Goal: Check status: Check status

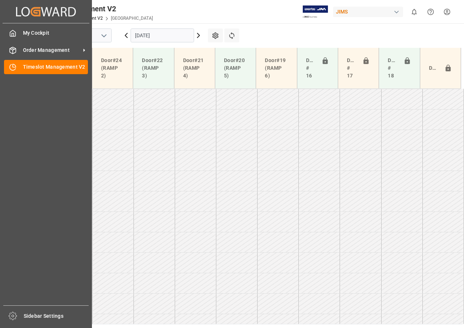
scroll to position [243, 0]
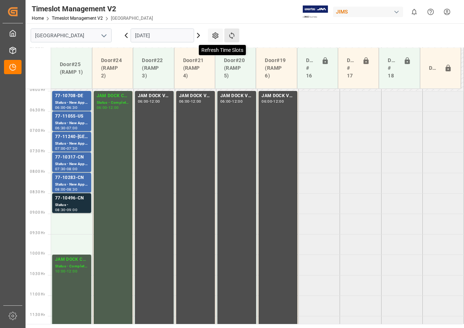
click at [233, 34] on icon at bounding box center [231, 35] width 5 height 7
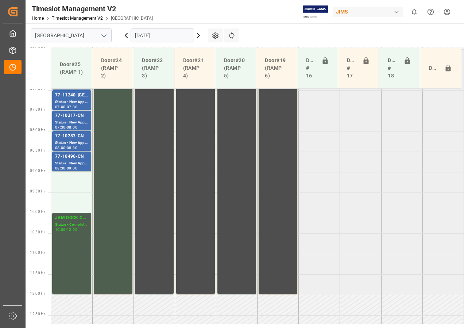
scroll to position [245, 0]
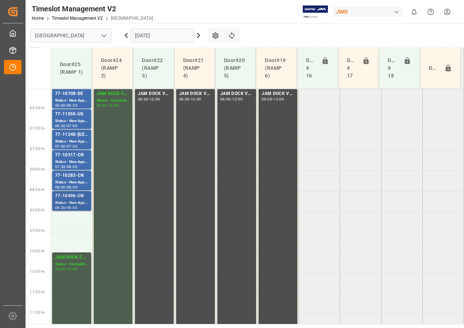
click at [75, 197] on div "77-10496-CN" at bounding box center [71, 195] width 33 height 7
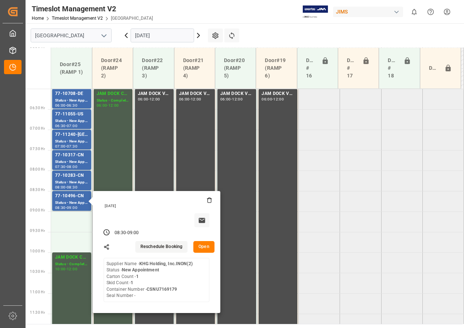
click at [197, 35] on icon at bounding box center [198, 35] width 9 height 9
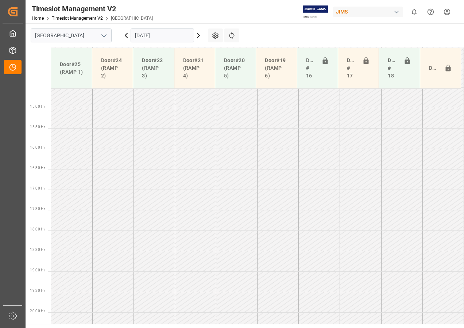
scroll to position [623, 0]
click at [124, 36] on icon at bounding box center [126, 35] width 9 height 9
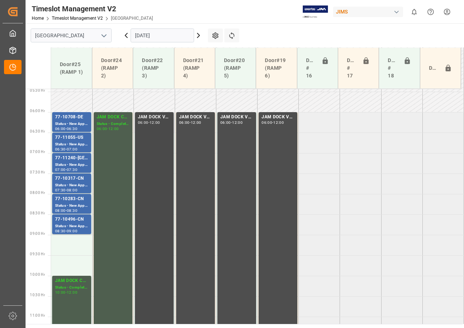
scroll to position [222, 0]
click at [235, 35] on icon at bounding box center [232, 36] width 8 height 8
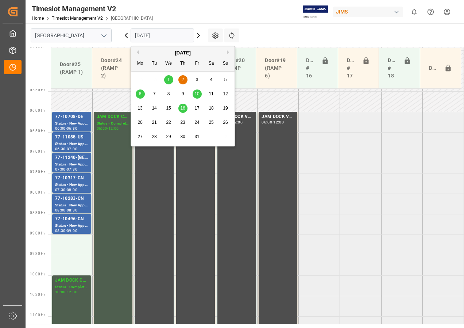
click at [170, 37] on input "[DATE]" at bounding box center [162, 35] width 63 height 14
click at [168, 78] on span "1" at bounding box center [168, 79] width 3 height 5
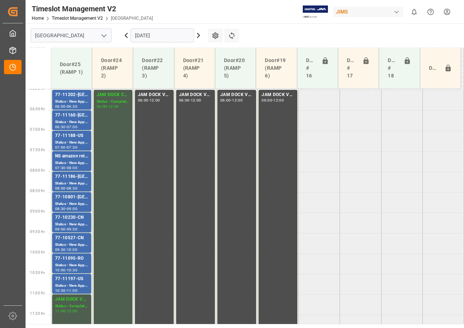
scroll to position [214, 0]
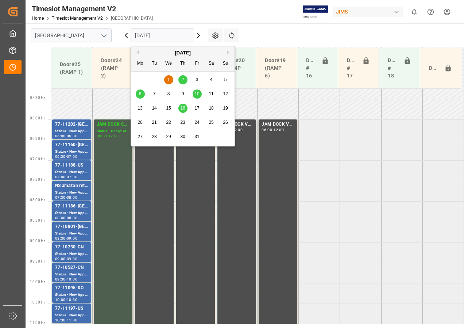
click at [173, 36] on input "[DATE]" at bounding box center [162, 35] width 63 height 14
click at [182, 80] on span "2" at bounding box center [183, 79] width 3 height 5
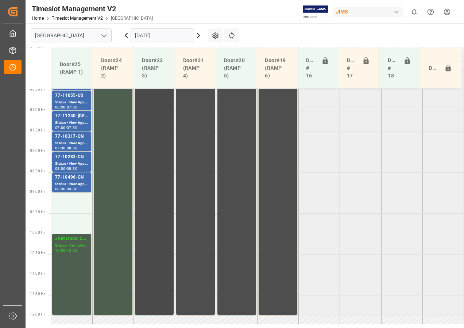
scroll to position [222, 0]
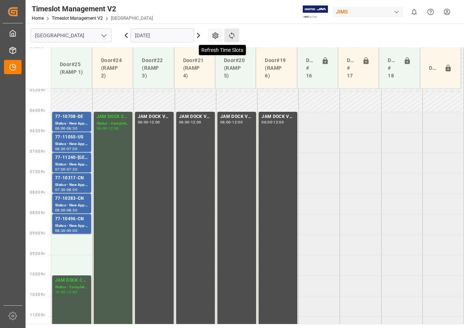
click at [232, 33] on icon at bounding box center [232, 36] width 8 height 8
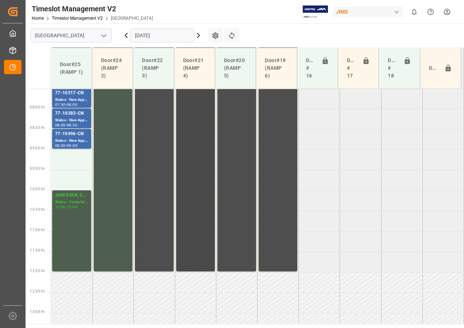
scroll to position [299, 0]
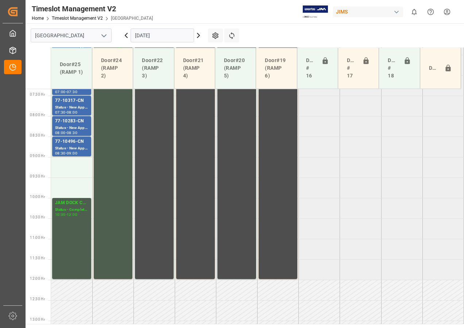
click at [177, 35] on input "[DATE]" at bounding box center [162, 35] width 63 height 14
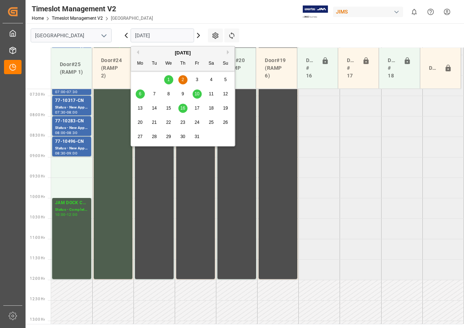
click at [180, 80] on div "2" at bounding box center [182, 79] width 9 height 9
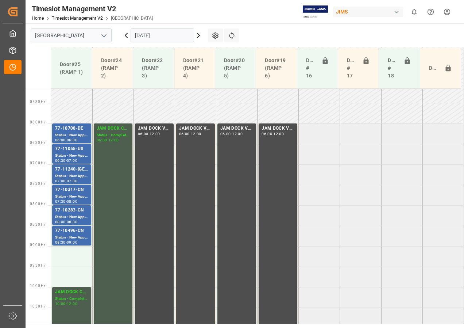
scroll to position [226, 0]
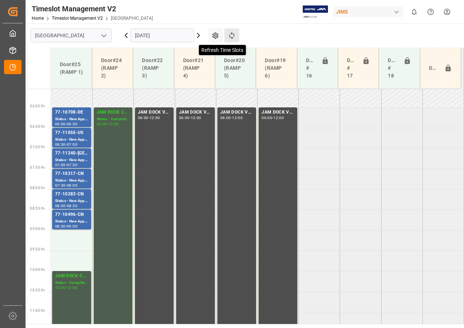
click at [234, 35] on icon at bounding box center [231, 35] width 5 height 7
click at [145, 35] on input "[DATE]" at bounding box center [162, 35] width 63 height 14
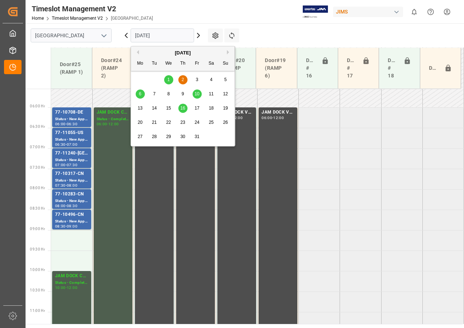
click at [182, 77] on div "2" at bounding box center [182, 79] width 9 height 9
click at [161, 35] on input "[DATE]" at bounding box center [162, 35] width 63 height 14
click at [183, 78] on span "2" at bounding box center [183, 79] width 3 height 5
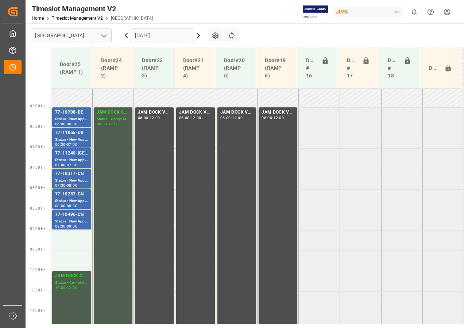
click at [144, 36] on input "[DATE]" at bounding box center [162, 35] width 63 height 14
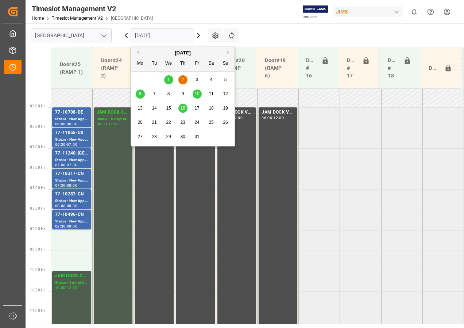
click at [168, 77] on span "1" at bounding box center [168, 79] width 3 height 5
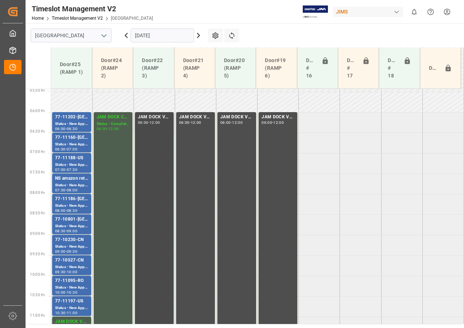
scroll to position [220, 0]
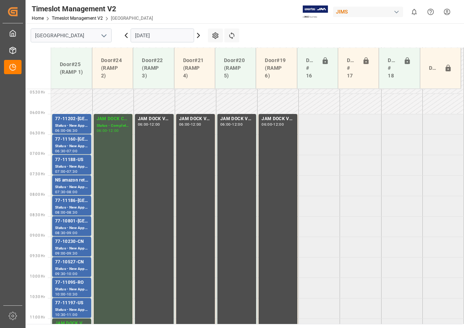
click at [197, 35] on icon at bounding box center [198, 35] width 9 height 9
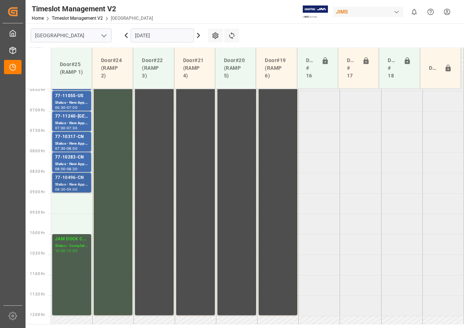
scroll to position [263, 0]
click at [80, 182] on div "Status - New Appointment" at bounding box center [71, 185] width 33 height 6
click at [199, 35] on icon at bounding box center [198, 35] width 2 height 4
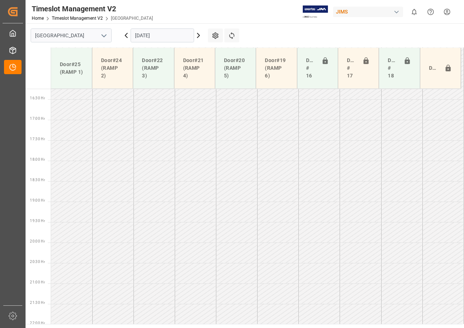
scroll to position [664, 0]
click at [127, 35] on icon at bounding box center [126, 35] width 9 height 9
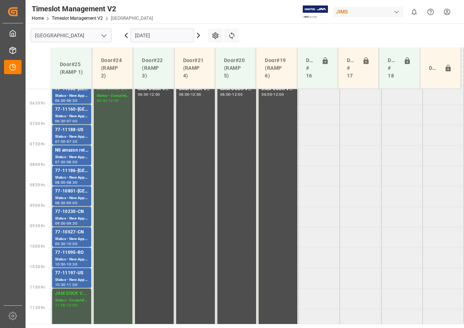
scroll to position [241, 0]
